Goal: Task Accomplishment & Management: Complete application form

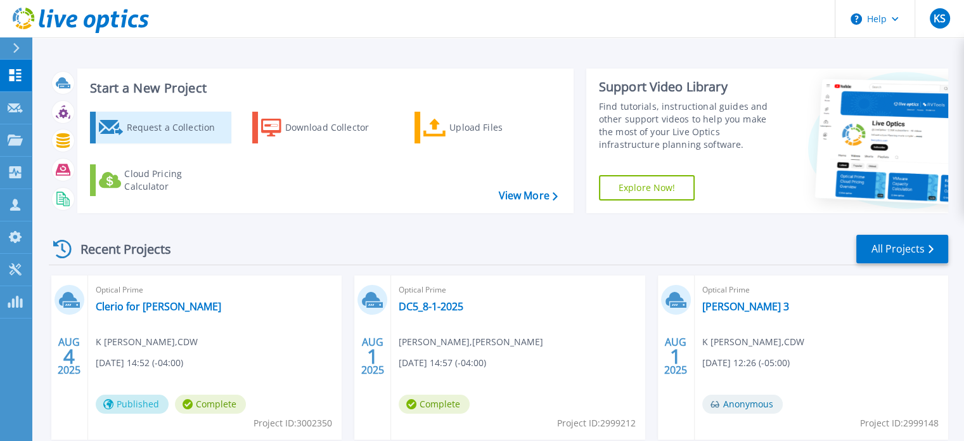
click at [162, 127] on div "Request a Collection" at bounding box center [176, 127] width 101 height 25
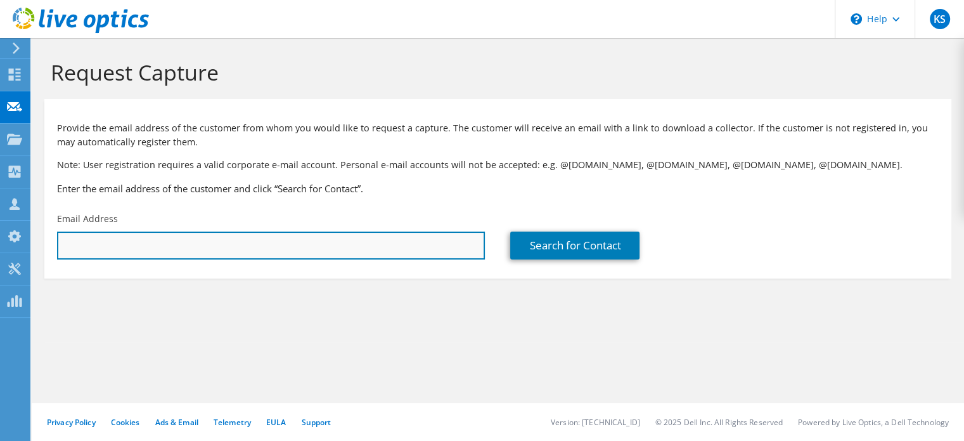
click at [199, 252] on input "text" at bounding box center [271, 245] width 428 height 28
paste input "anthonym@bgenergy.com"
type input "anthonym@bgenergy.com"
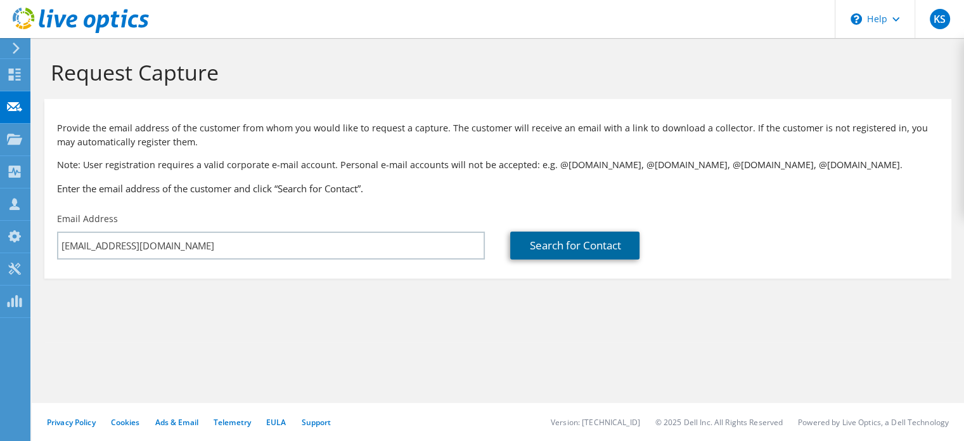
click at [559, 236] on link "Search for Contact" at bounding box center [574, 245] width 129 height 28
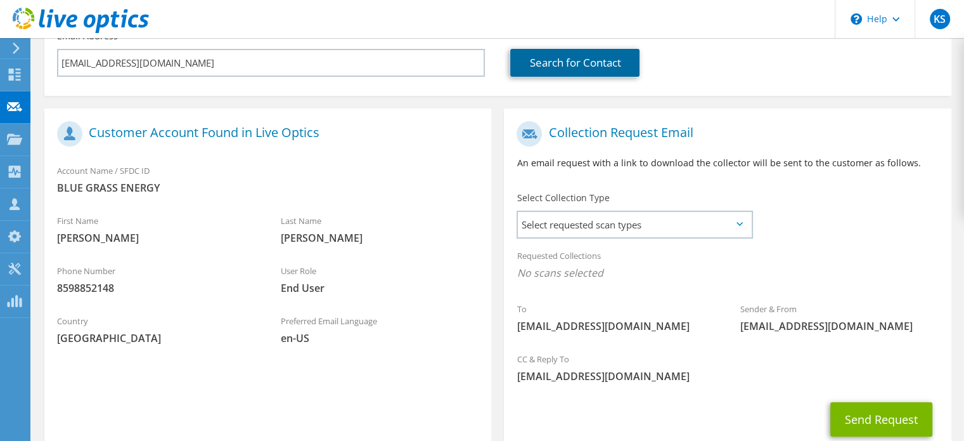
scroll to position [190, 0]
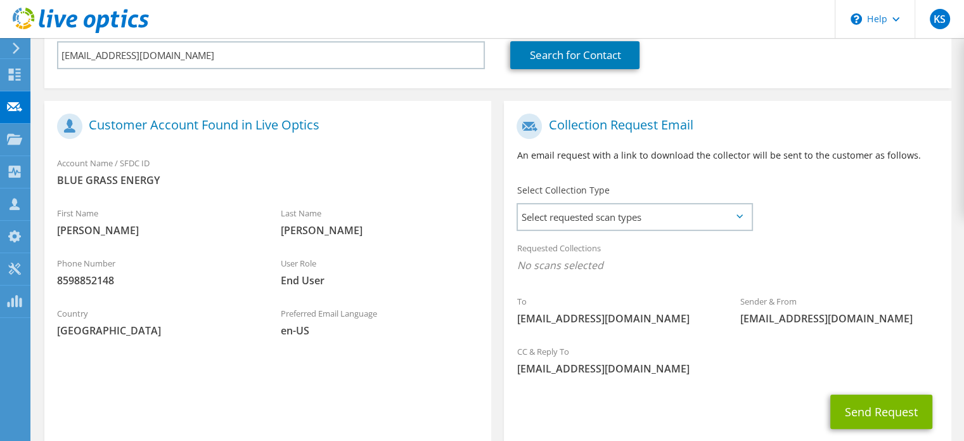
click at [737, 215] on icon at bounding box center [740, 216] width 6 height 4
click at [740, 215] on icon at bounding box center [740, 216] width 6 height 4
click at [737, 215] on icon at bounding box center [740, 216] width 6 height 4
click at [740, 216] on icon at bounding box center [740, 216] width 6 height 4
click at [662, 219] on span "Select requested scan types" at bounding box center [634, 216] width 233 height 25
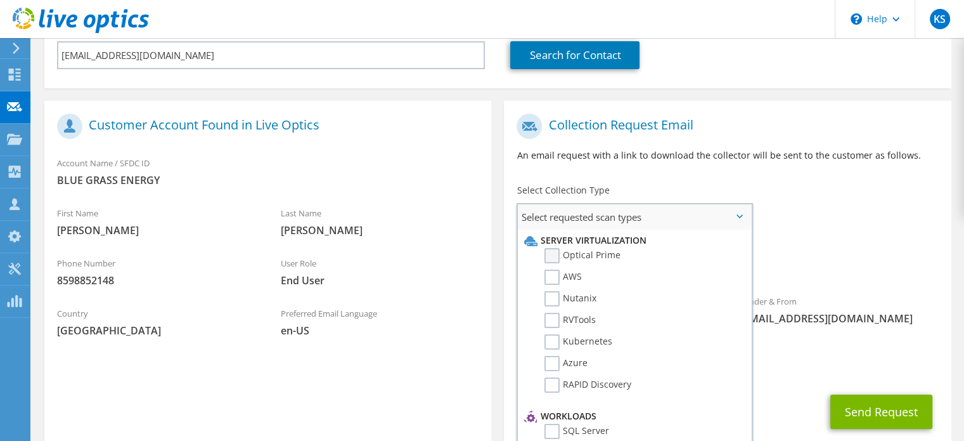
click at [552, 253] on label "Optical Prime" at bounding box center [583, 255] width 76 height 15
click at [0, 0] on input "Optical Prime" at bounding box center [0, 0] width 0 height 0
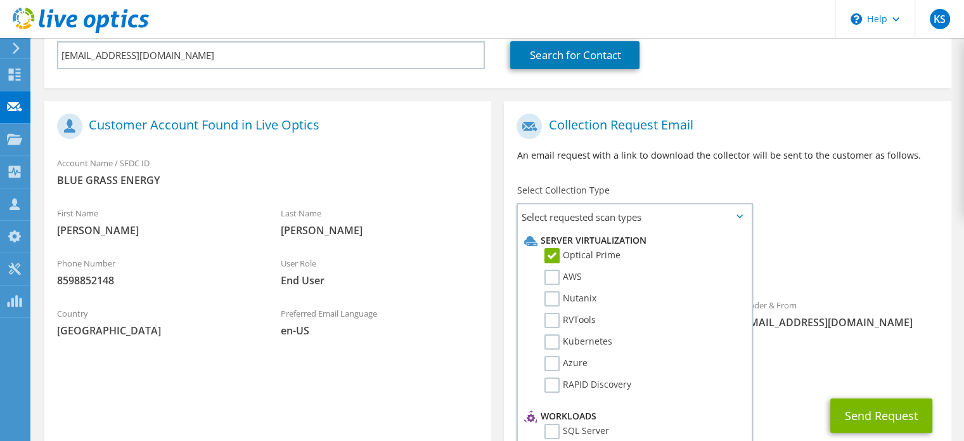
click at [821, 254] on div "Requested Collections No scans selected Optical Prime" at bounding box center [727, 260] width 447 height 51
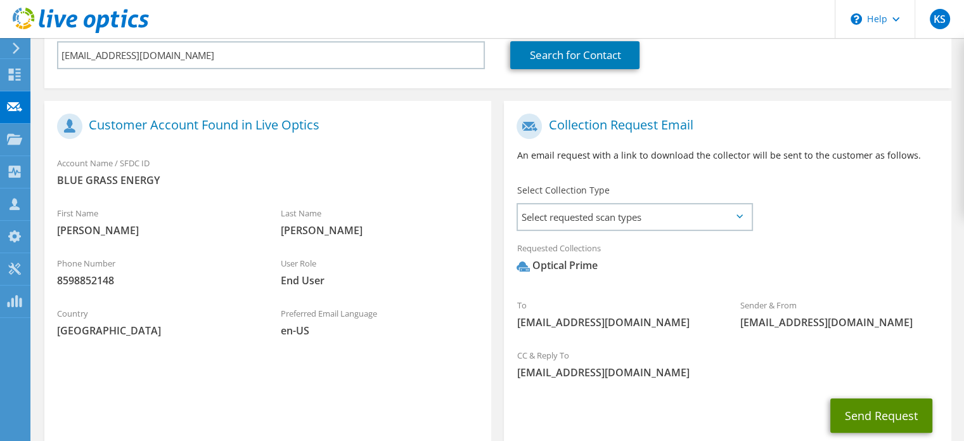
click at [880, 413] on button "Send Request" at bounding box center [881, 415] width 102 height 34
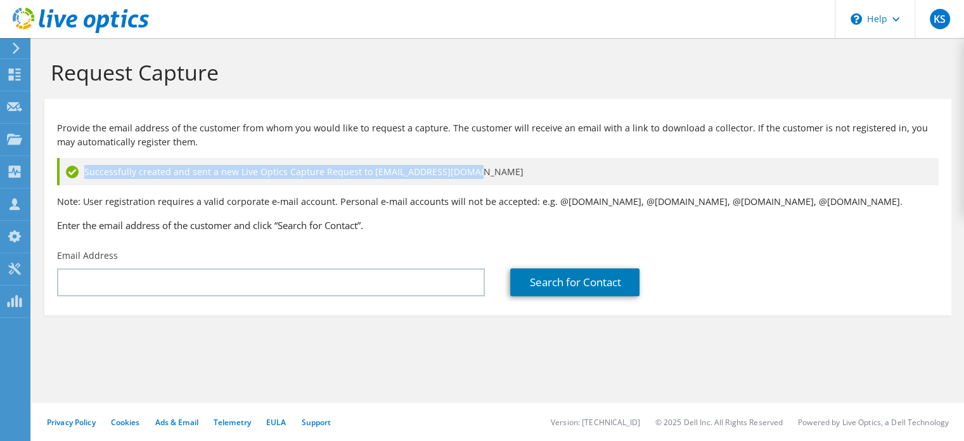
drag, startPoint x: 482, startPoint y: 167, endPoint x: 94, endPoint y: 157, distance: 388.8
click at [94, 157] on div "Provide the email address of the customer from whom you would like to request a…" at bounding box center [497, 174] width 907 height 138
copy span "Successfully created and sent a new Live Optics Capture Request to [EMAIL_ADDRE…"
